Goal: Information Seeking & Learning: Understand process/instructions

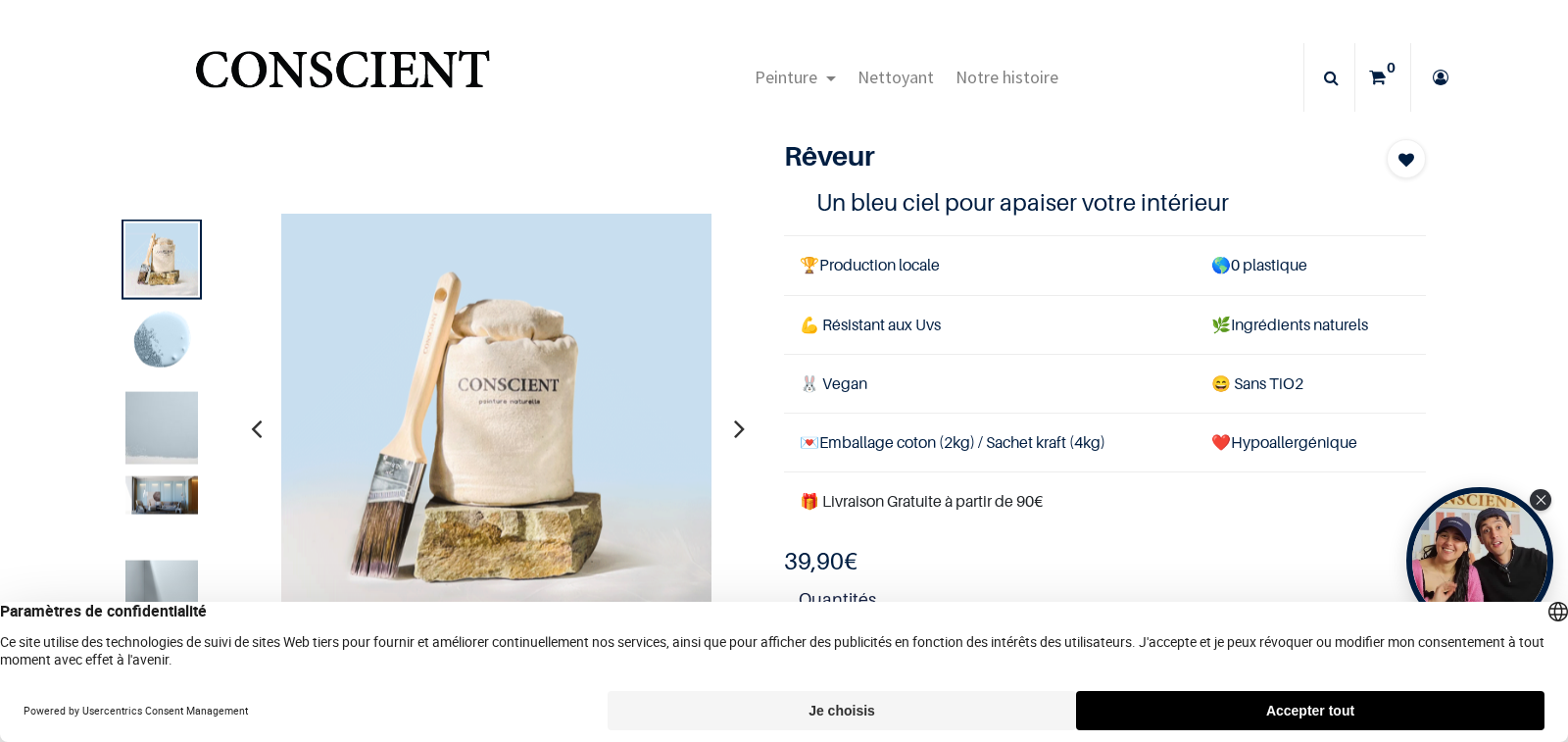
click at [1295, 705] on button "Accepter tout" at bounding box center [1309, 710] width 468 height 39
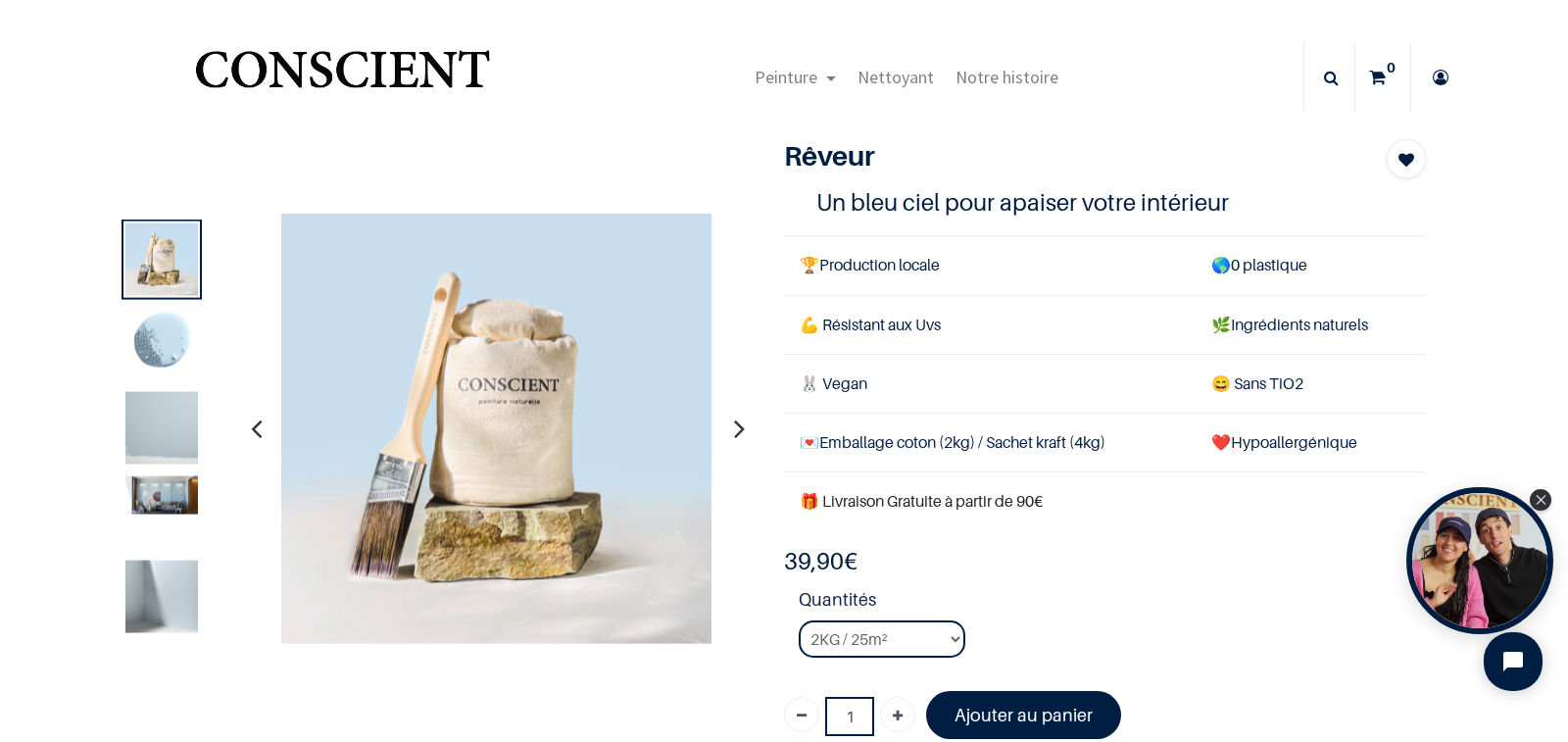
scroll to position [7, 0]
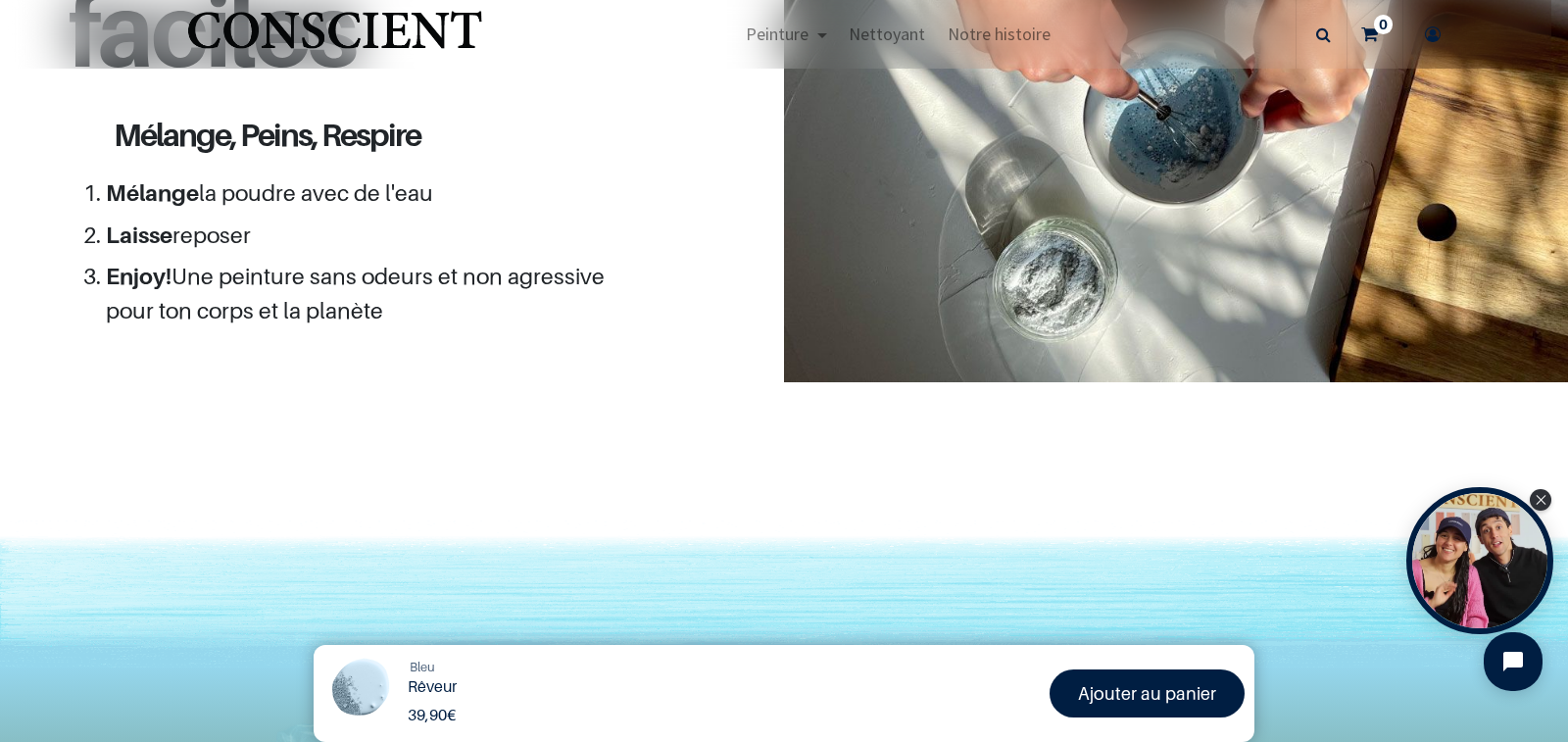
scroll to position [1923, 0]
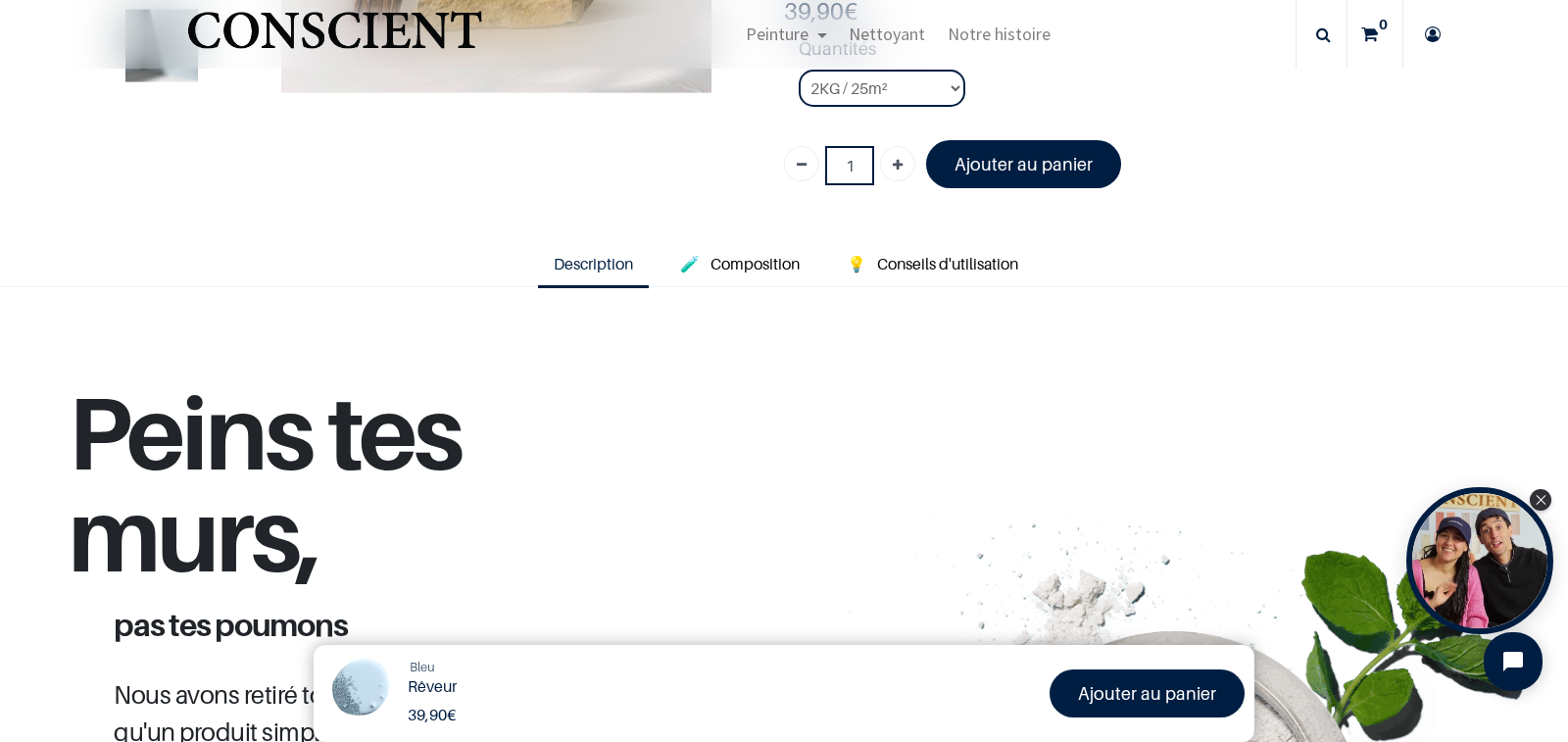
scroll to position [441, 0]
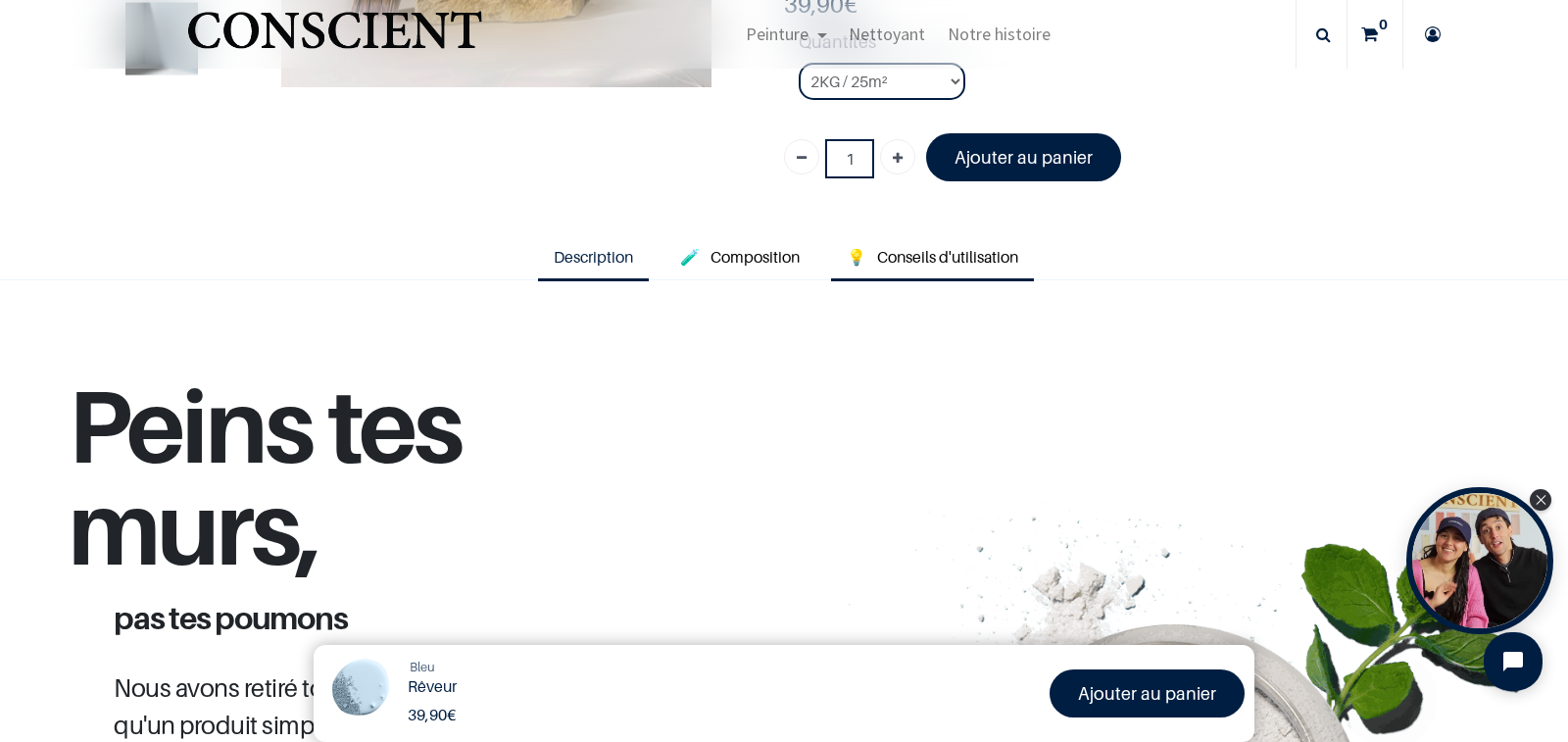
click at [901, 260] on span "Conseils d'utilisation" at bounding box center [947, 257] width 141 height 20
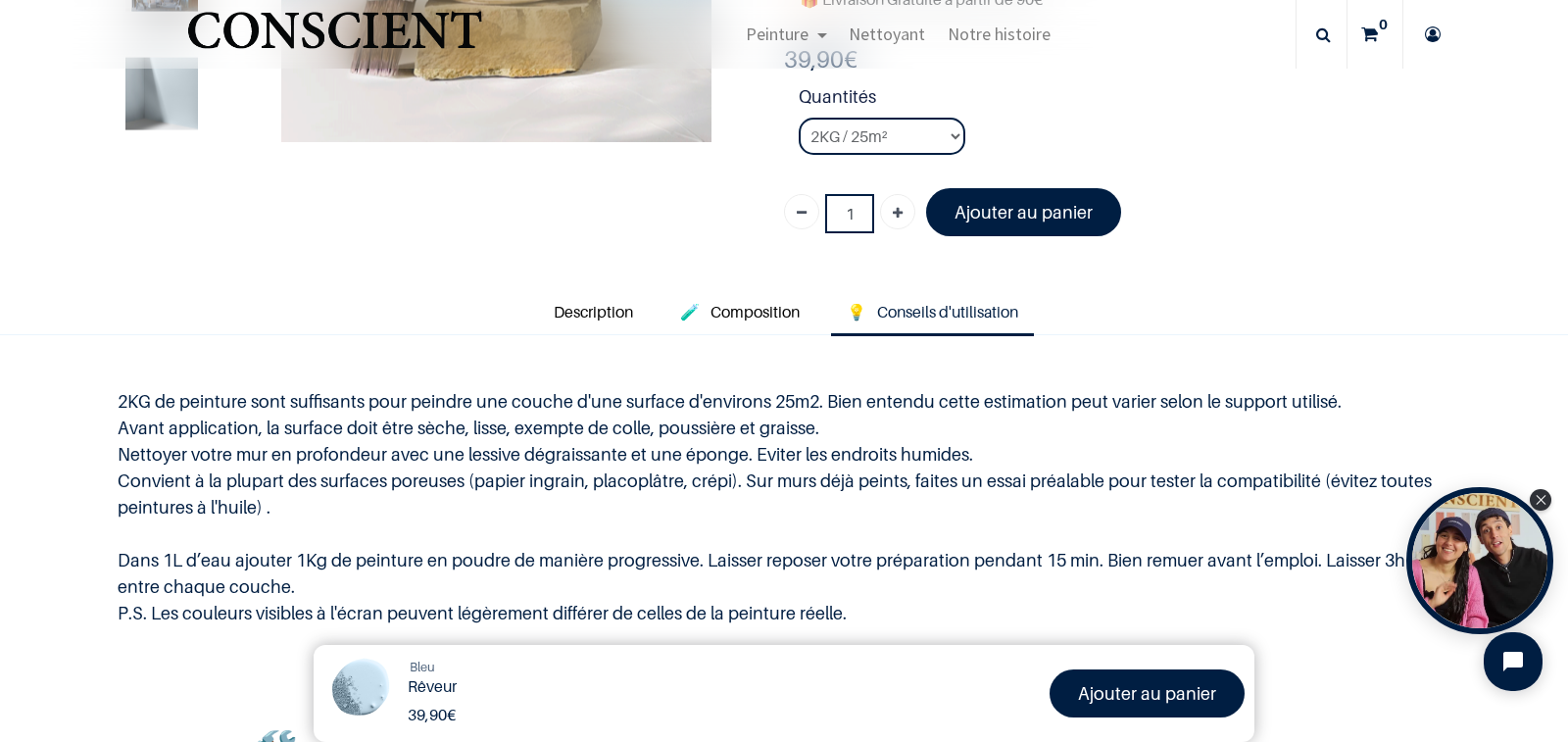
scroll to position [379, 0]
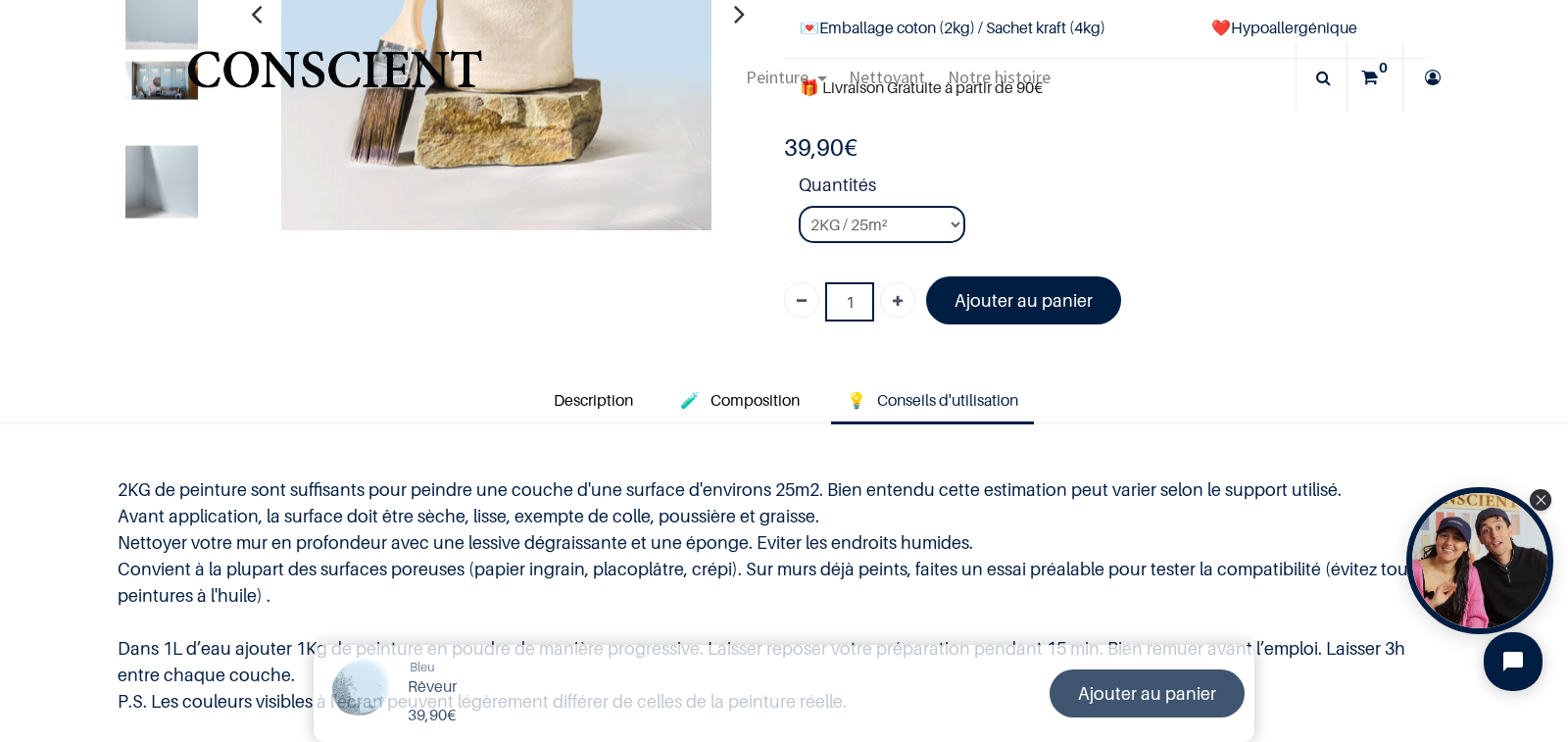
scroll to position [286, 0]
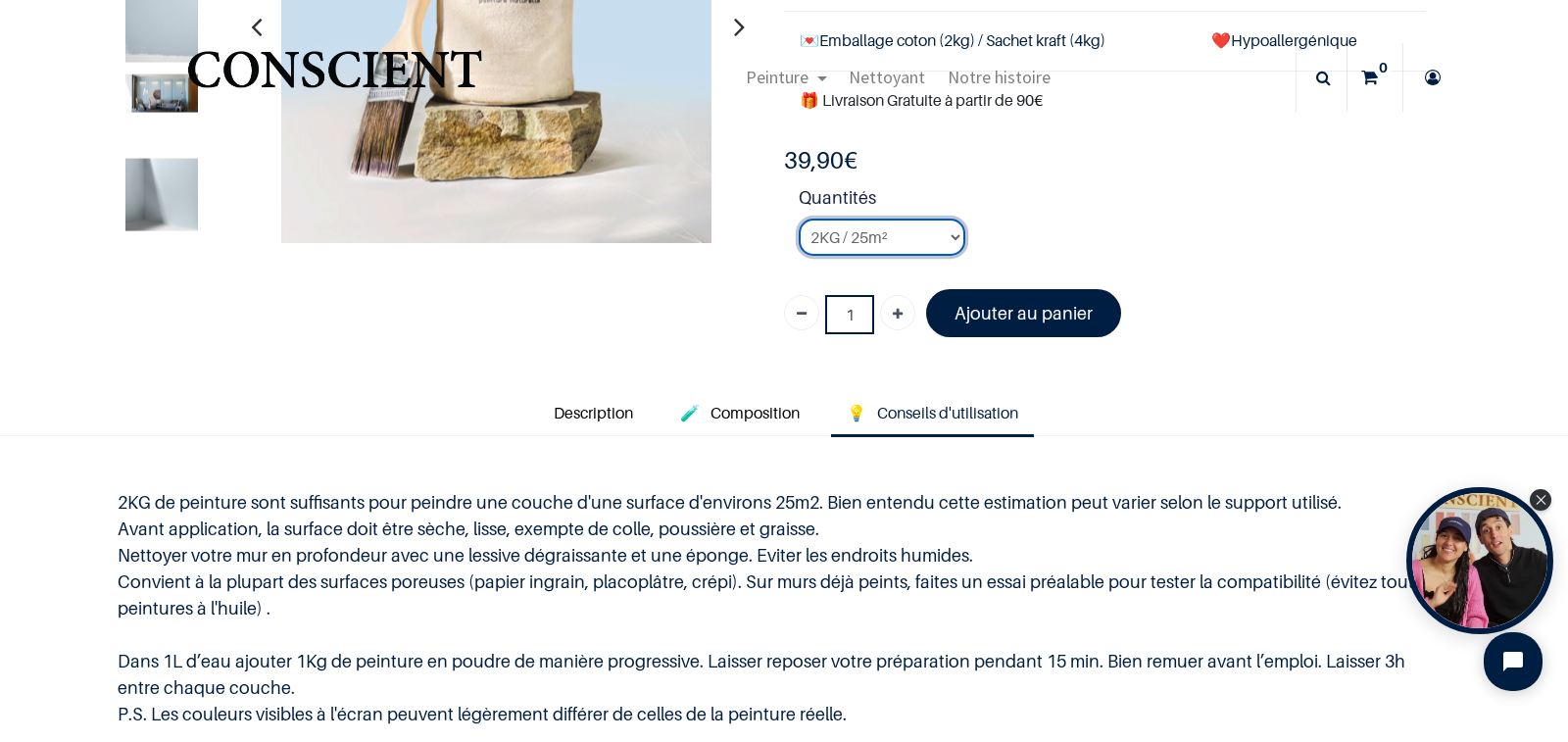
click at [943, 236] on select "2KG / 25m² 4KG / 50m² 8KG / 100m² Testeur" at bounding box center [881, 237] width 167 height 37
select select "8"
click at [798, 219] on select "2KG / 25m² 4KG / 50m² 8KG / 100m² Testeur" at bounding box center [881, 237] width 167 height 37
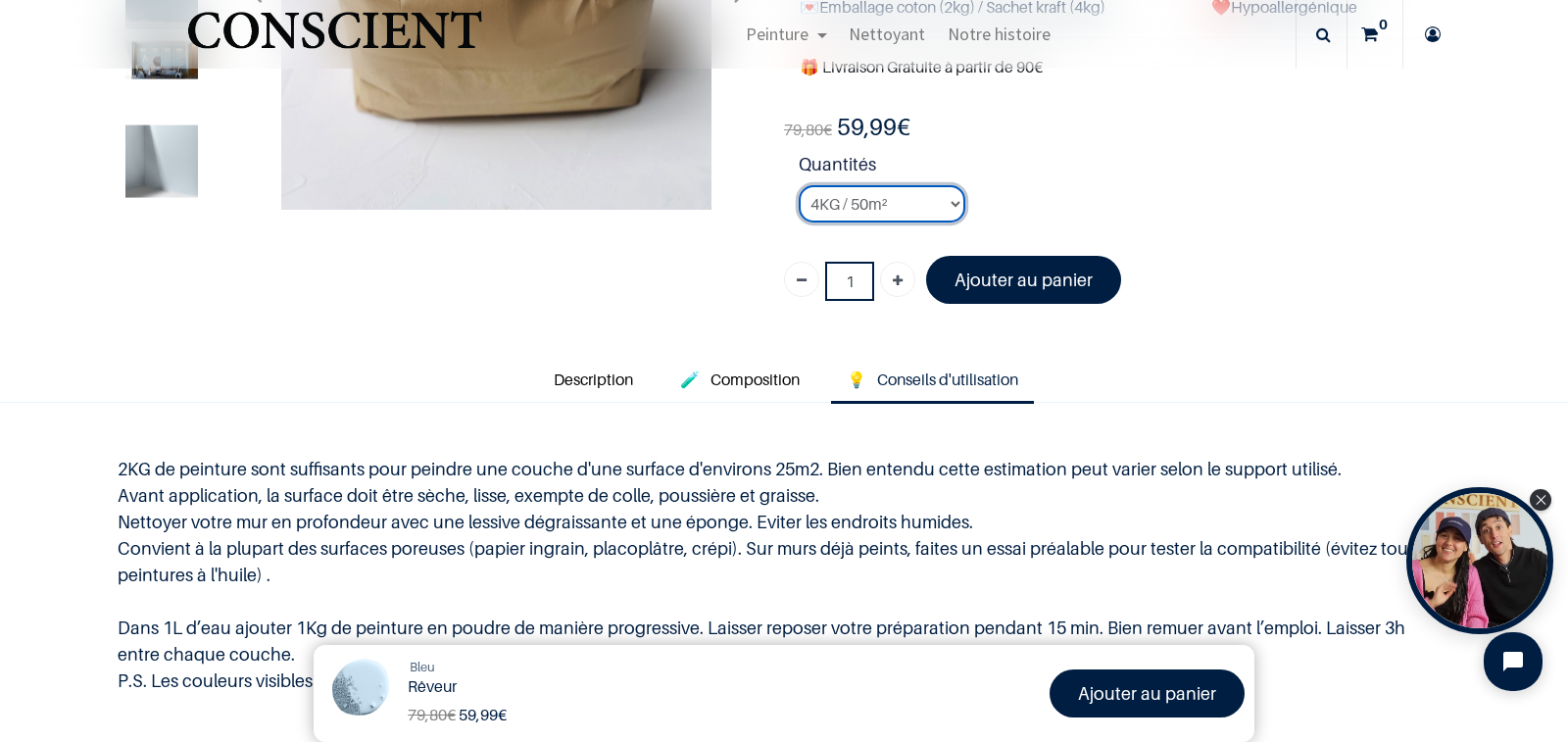
scroll to position [312, 0]
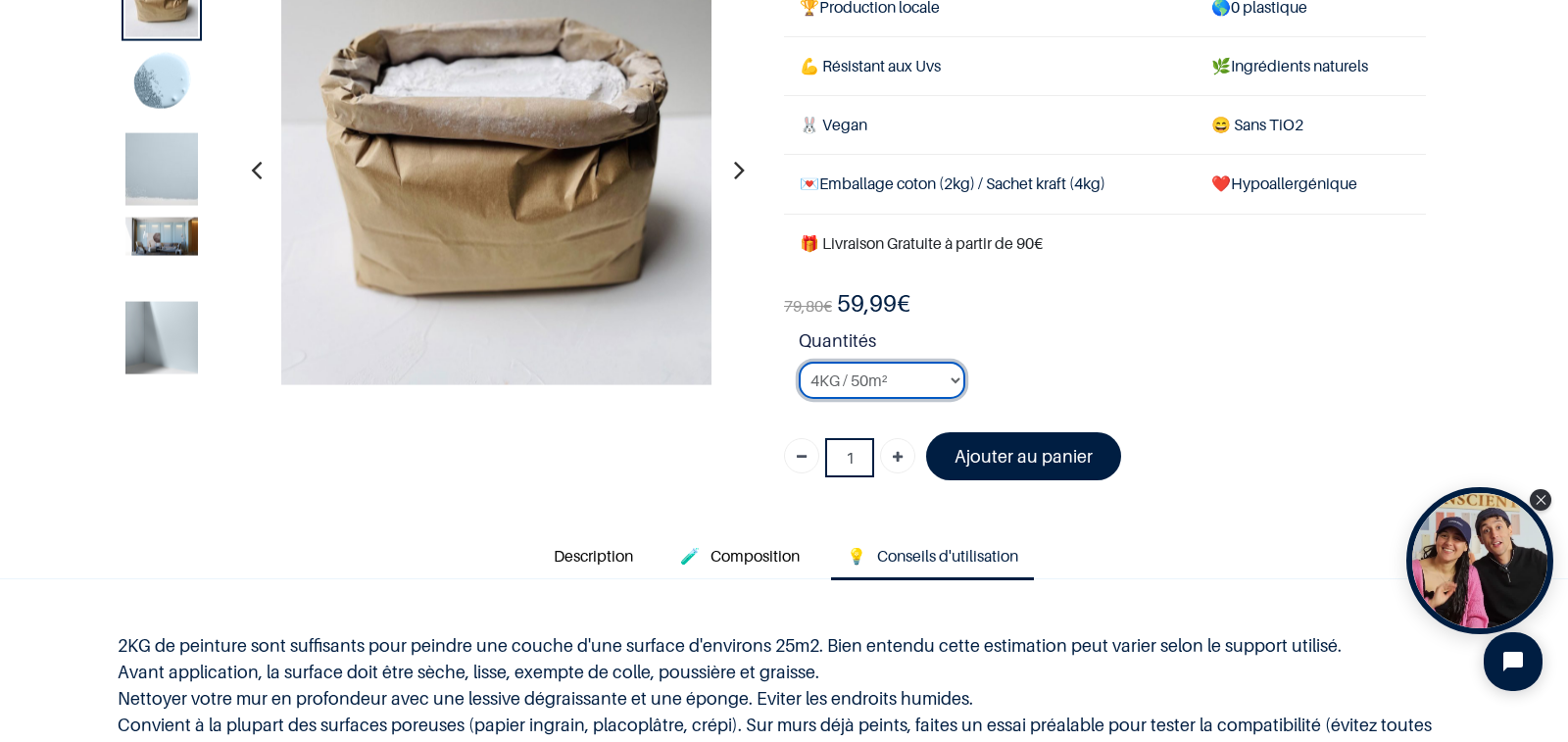
scroll to position [197, 0]
